Goal: Information Seeking & Learning: Learn about a topic

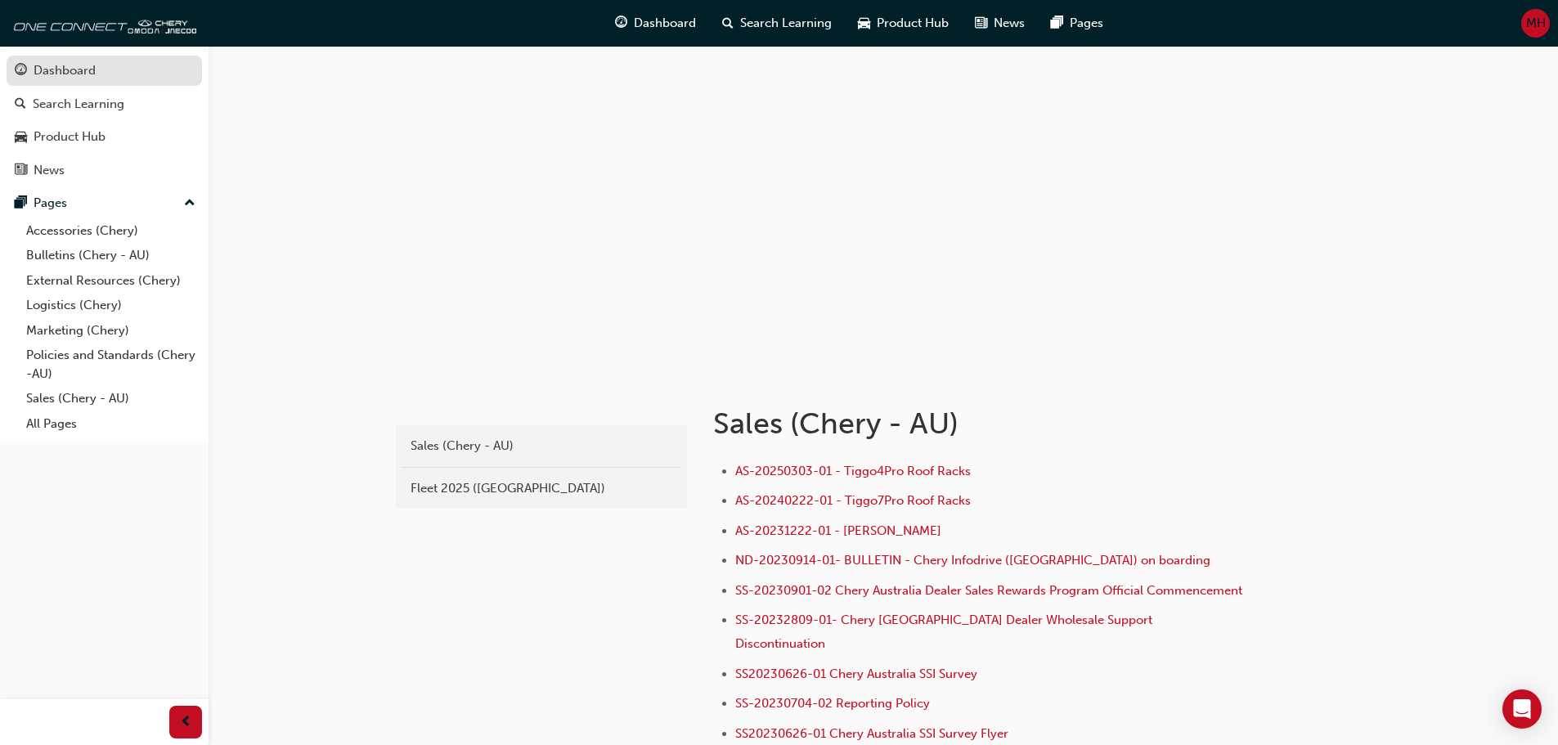
click at [136, 70] on div "Dashboard" at bounding box center [104, 71] width 179 height 20
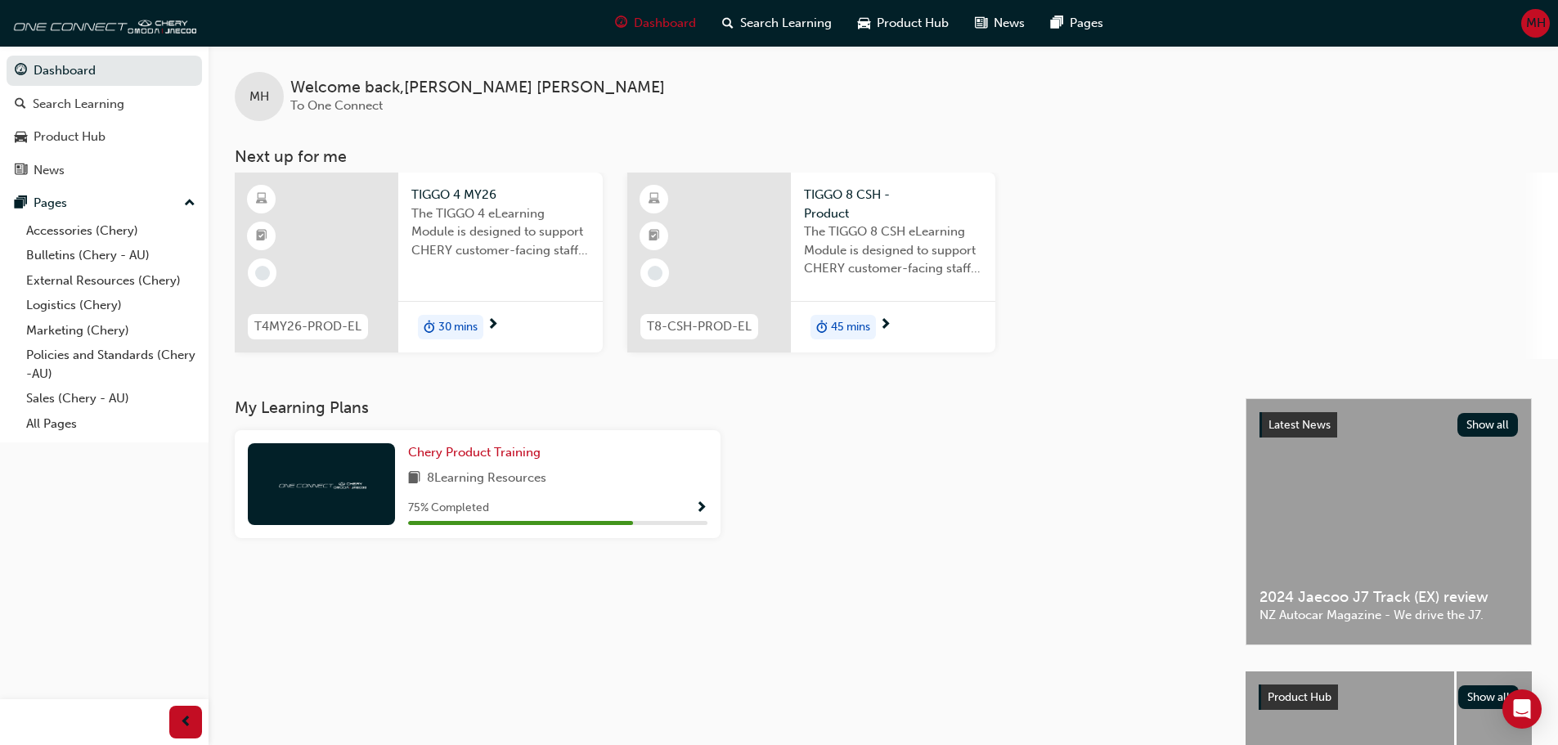
click at [444, 320] on span "30 mins" at bounding box center [457, 327] width 39 height 19
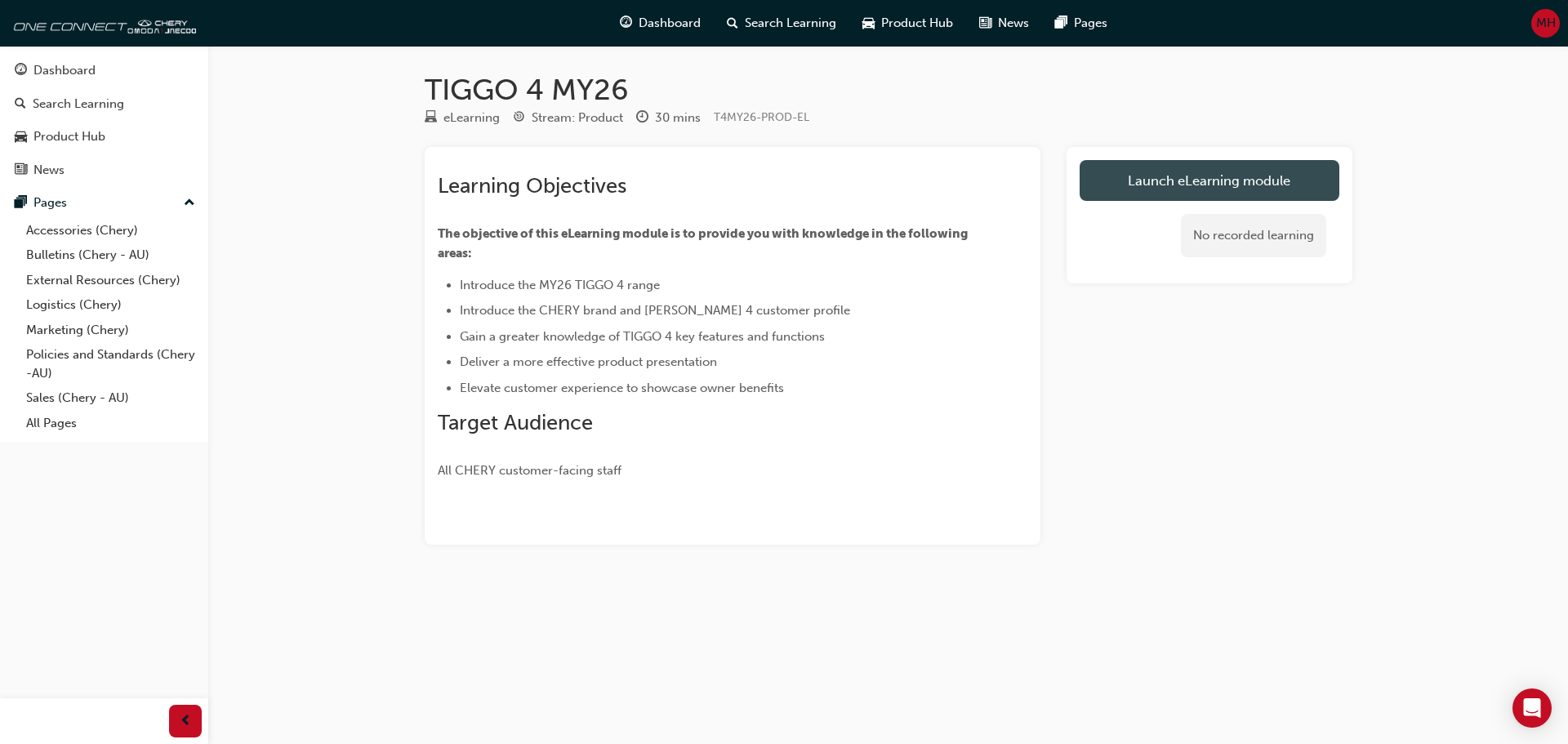
click at [1134, 180] on link "Launch eLearning module" at bounding box center [1209, 180] width 260 height 41
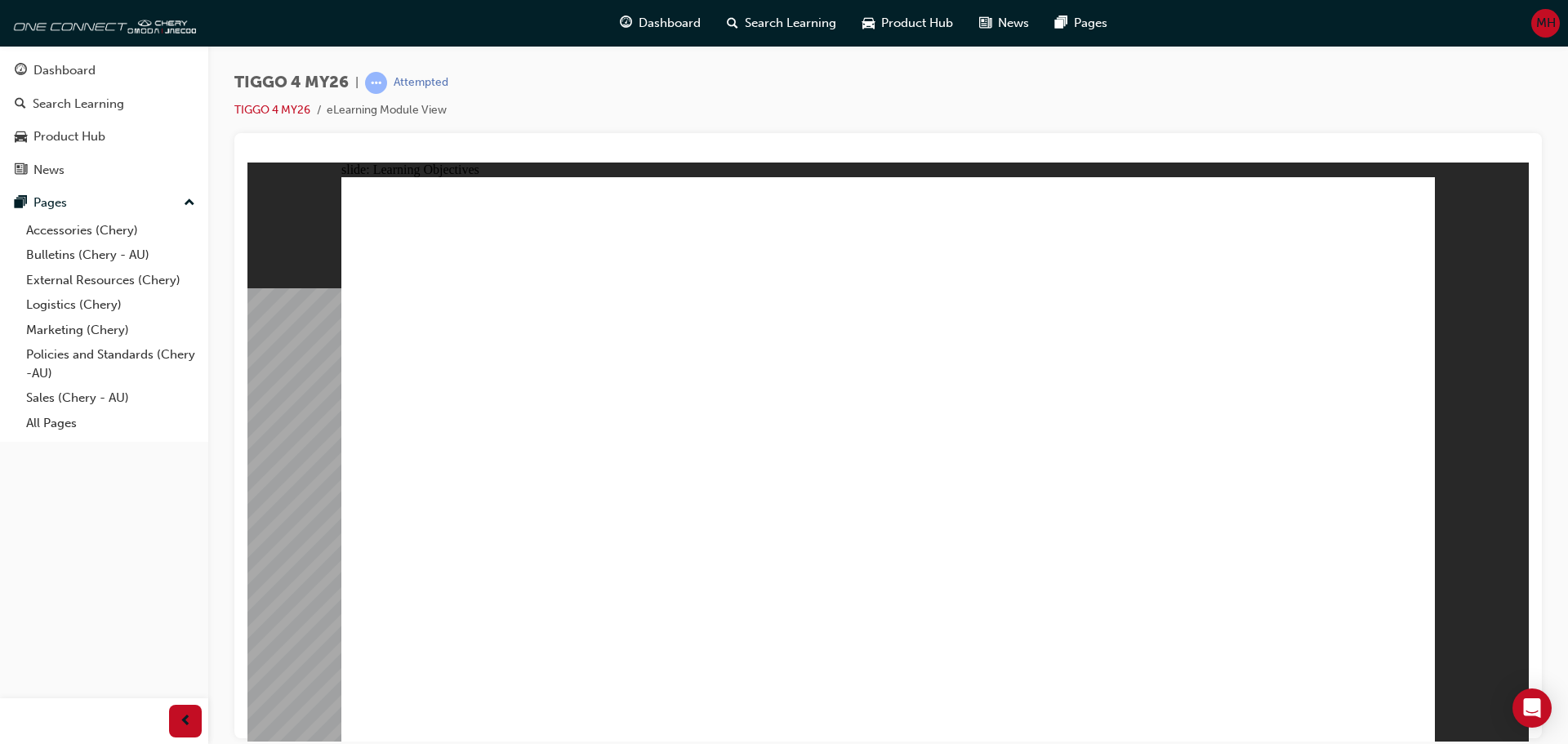
drag, startPoint x: 471, startPoint y: 620, endPoint x: 809, endPoint y: 619, distance: 338.0
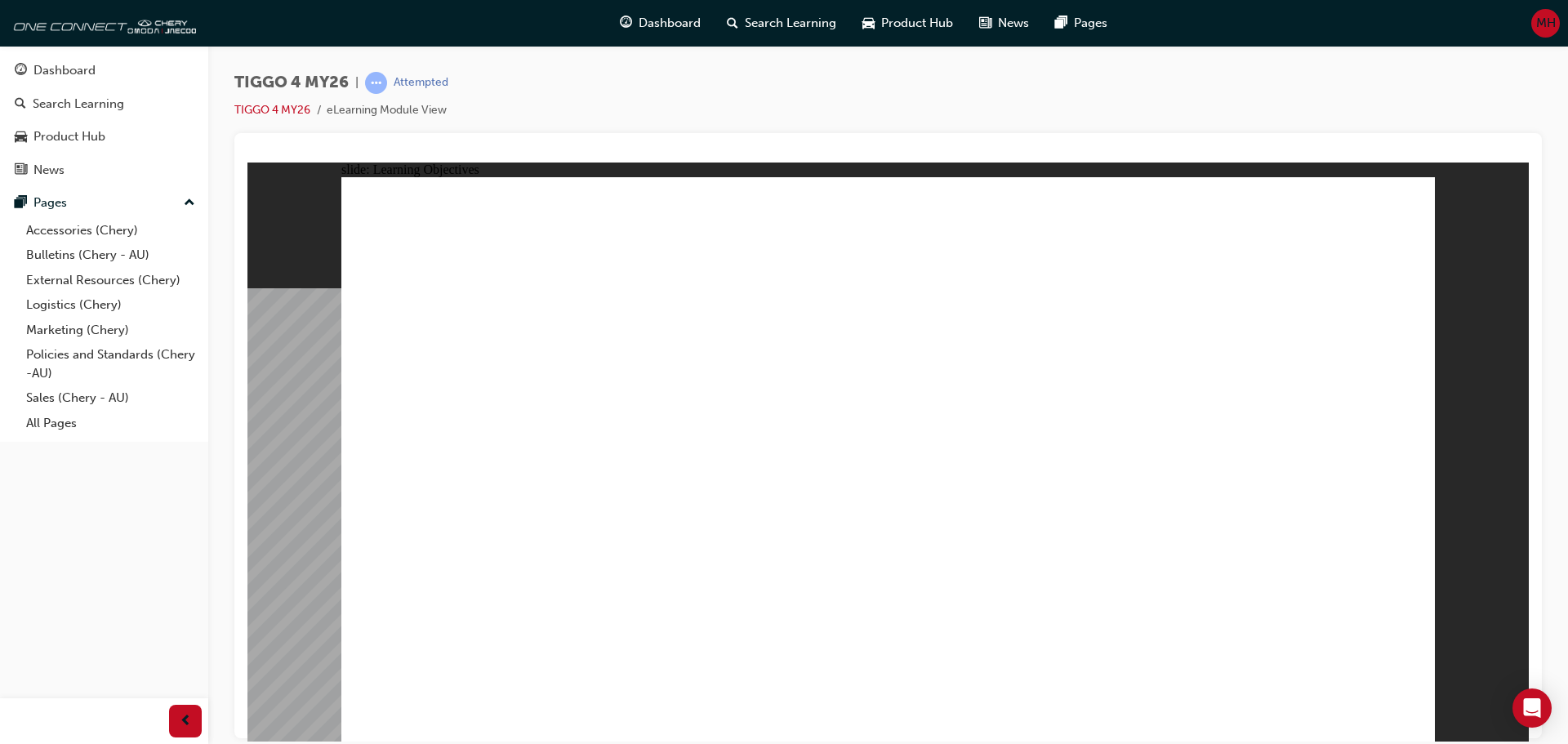
drag, startPoint x: 869, startPoint y: 585, endPoint x: 990, endPoint y: 602, distance: 122.2
drag, startPoint x: 1072, startPoint y: 608, endPoint x: 1149, endPoint y: 608, distance: 77.0
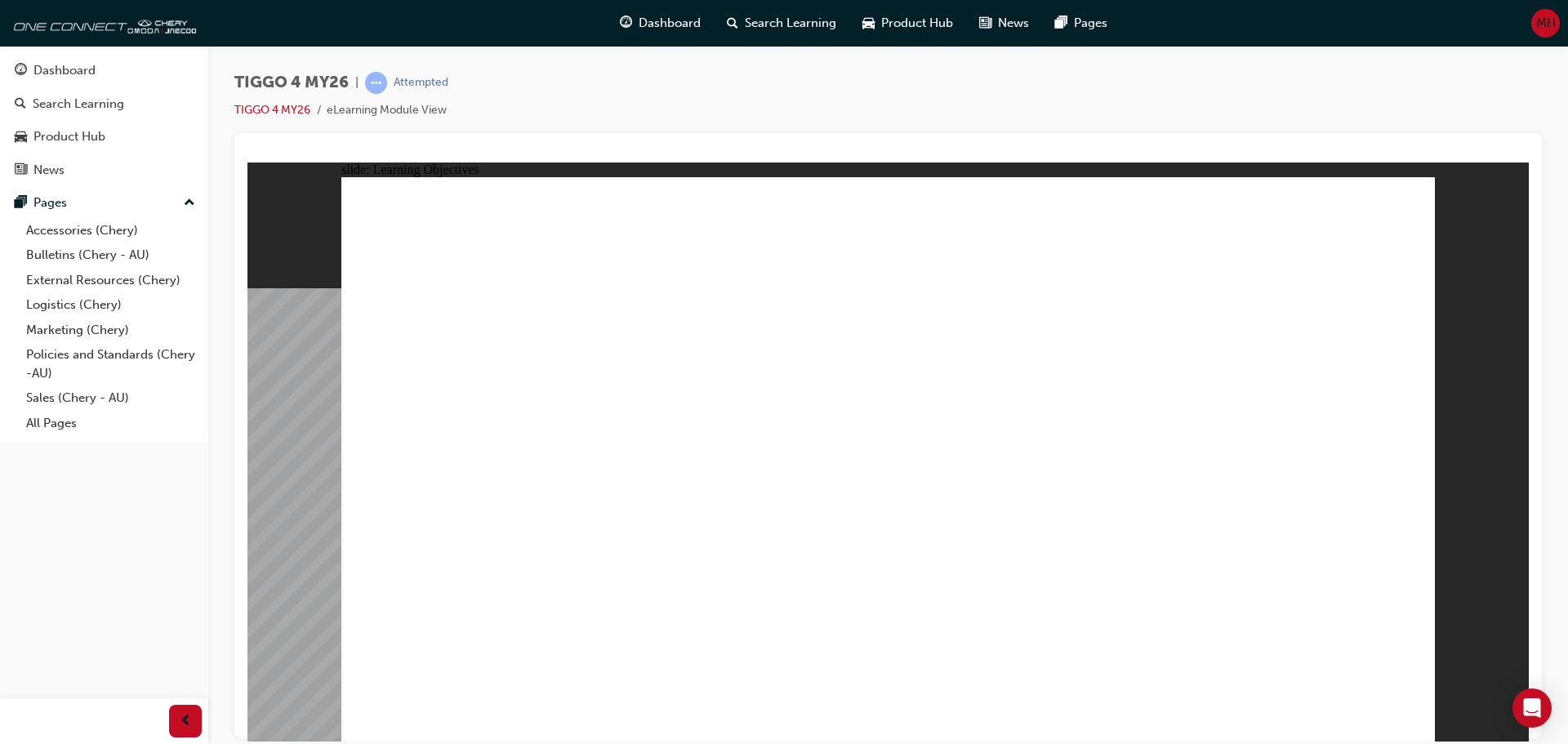
drag, startPoint x: 987, startPoint y: 271, endPoint x: 925, endPoint y: 271, distance: 62.0
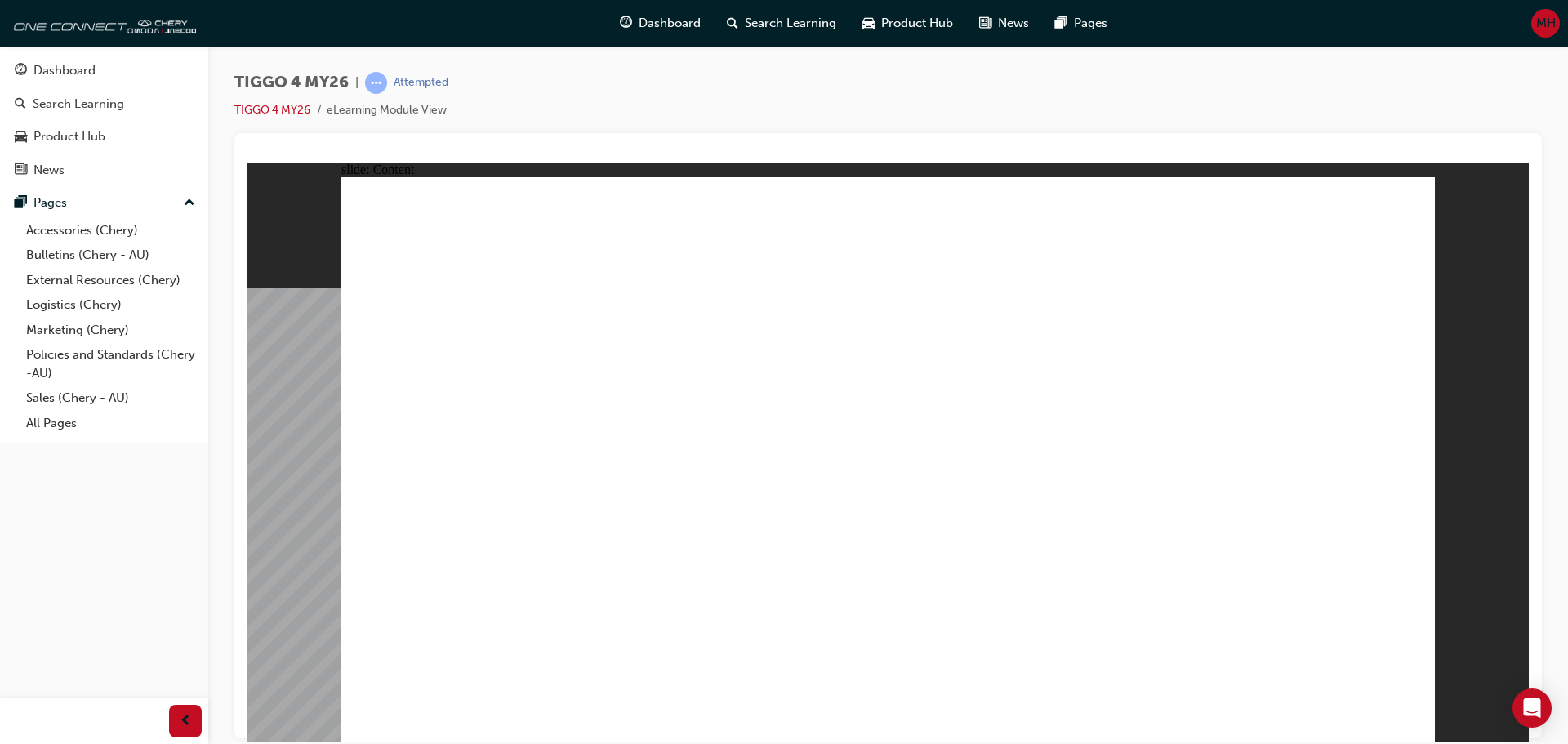
drag, startPoint x: 974, startPoint y: 289, endPoint x: 1010, endPoint y: 282, distance: 36.7
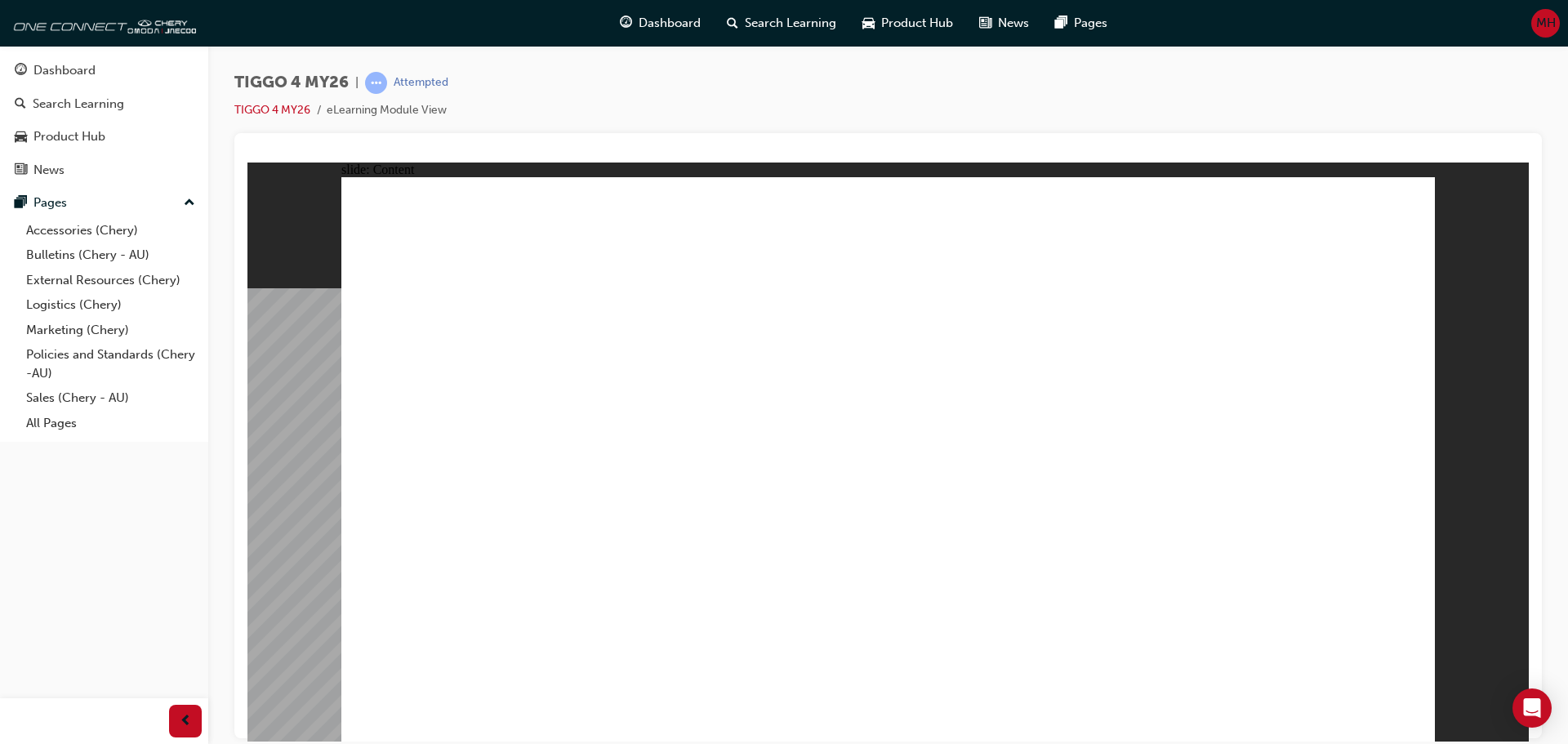
drag, startPoint x: 565, startPoint y: 396, endPoint x: 557, endPoint y: 400, distance: 8.9
